Goal: Navigation & Orientation: Find specific page/section

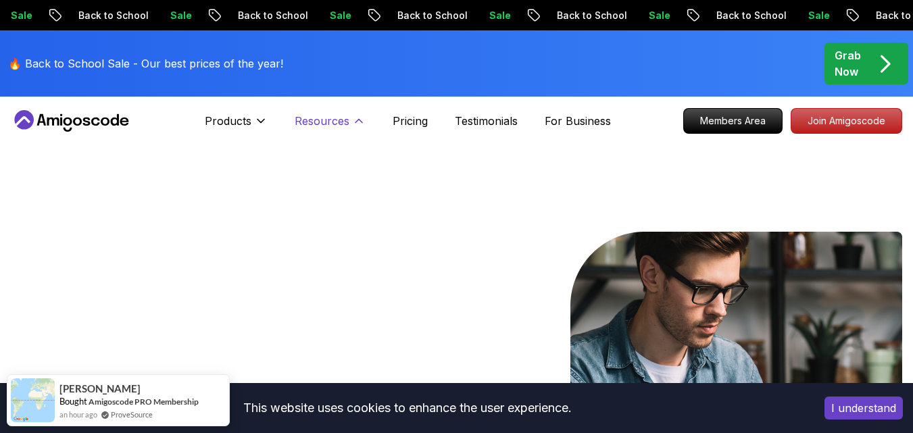
click at [335, 115] on p "Resources" at bounding box center [322, 121] width 55 height 16
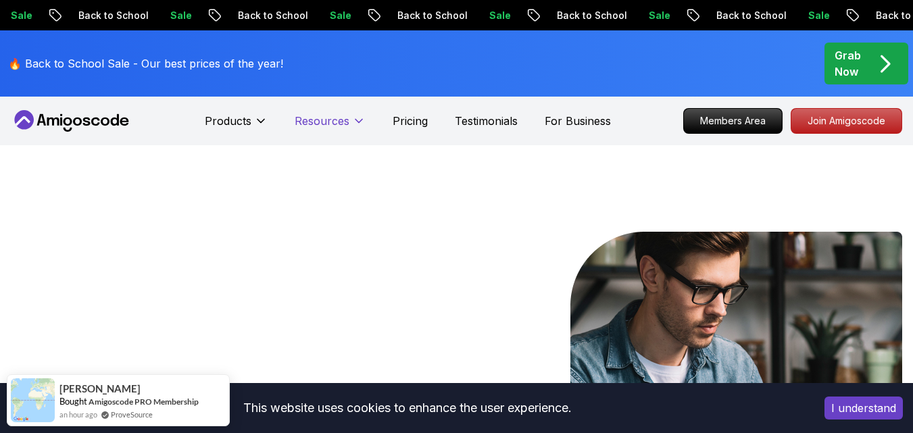
click at [335, 117] on p "Resources" at bounding box center [322, 121] width 55 height 16
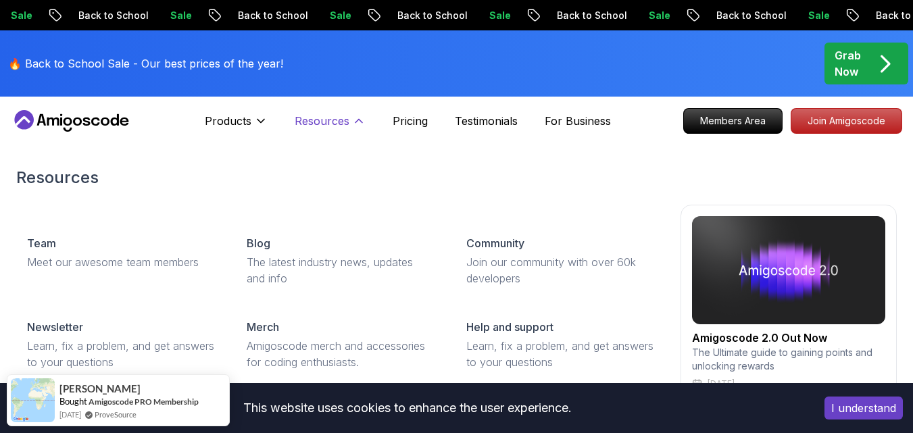
click at [333, 124] on p "Resources" at bounding box center [322, 121] width 55 height 16
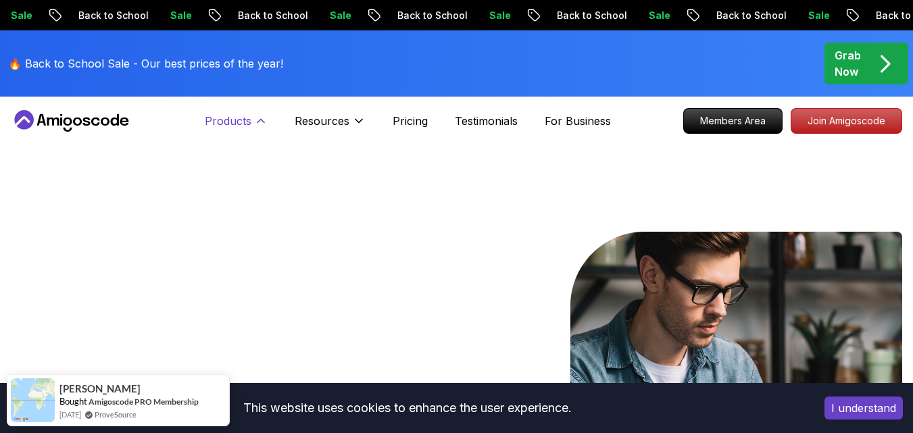
click at [241, 118] on p "Products" at bounding box center [228, 121] width 47 height 16
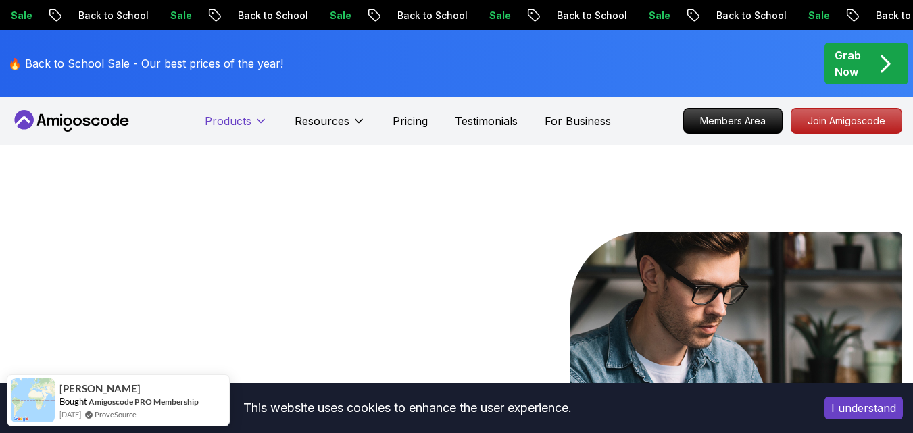
click at [242, 118] on p "Products" at bounding box center [228, 121] width 47 height 16
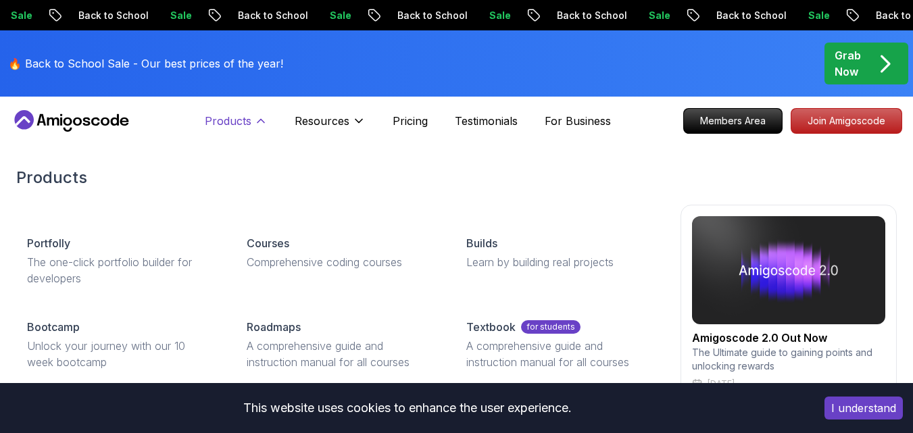
click at [257, 128] on button "Products" at bounding box center [236, 126] width 63 height 27
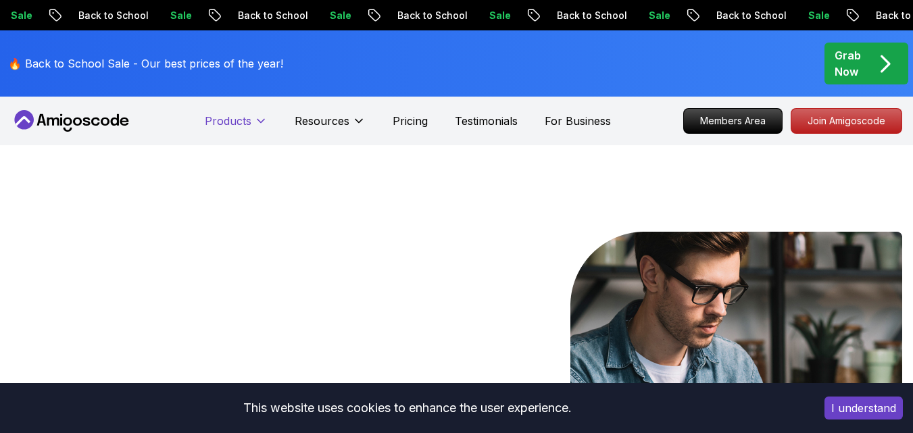
click at [257, 128] on button "Products" at bounding box center [236, 126] width 63 height 27
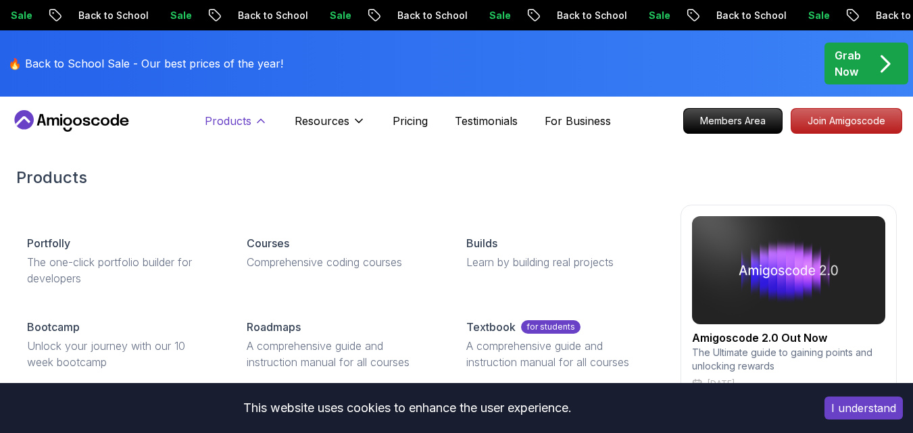
click at [237, 122] on p "Products" at bounding box center [228, 121] width 47 height 16
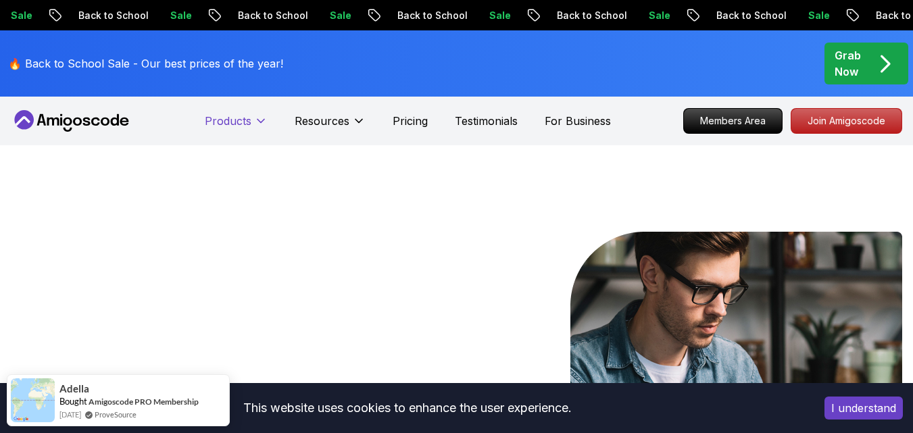
click at [237, 122] on p "Products" at bounding box center [228, 121] width 47 height 16
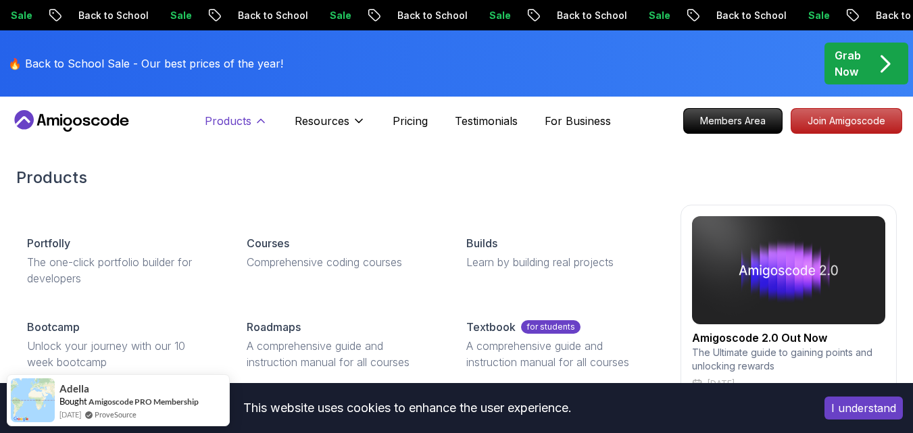
click at [228, 120] on p "Products" at bounding box center [228, 121] width 47 height 16
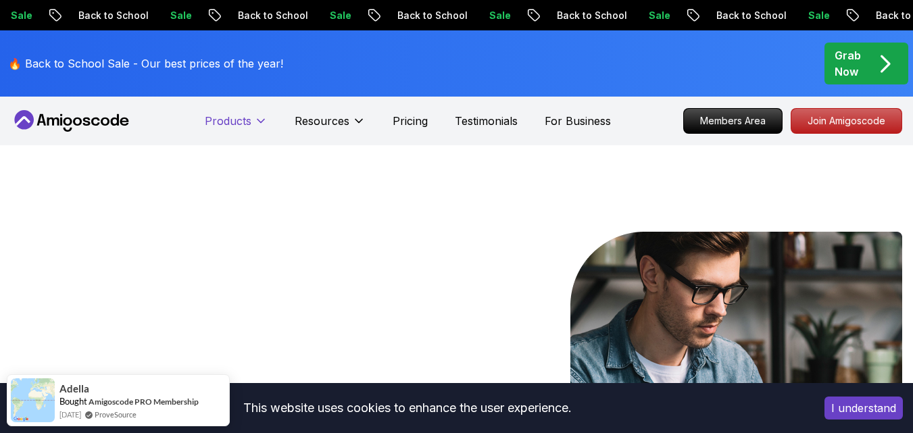
click at [228, 120] on p "Products" at bounding box center [228, 121] width 47 height 16
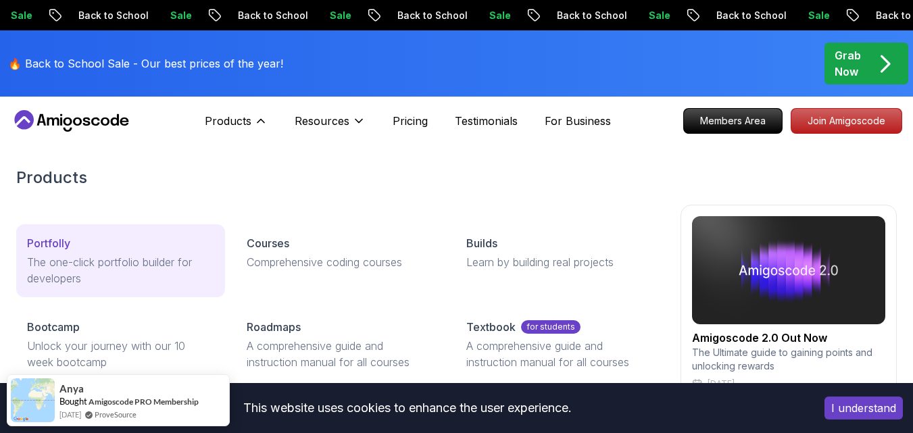
click at [148, 250] on div "Portfolly" at bounding box center [120, 243] width 187 height 16
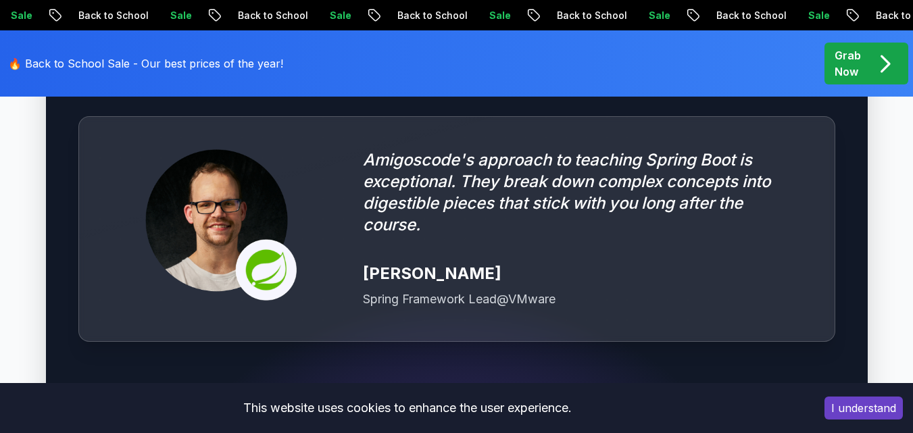
scroll to position [3806, 0]
